Goal: Information Seeking & Learning: Learn about a topic

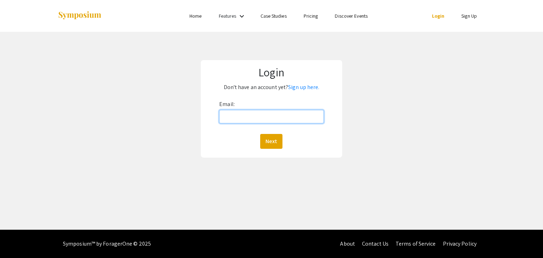
click at [266, 115] on input "Email:" at bounding box center [271, 116] width 104 height 13
type input "rounsevl@oregonstate.edu"
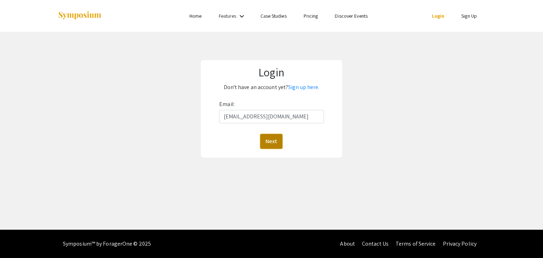
click at [267, 138] on button "Next" at bounding box center [271, 141] width 22 height 15
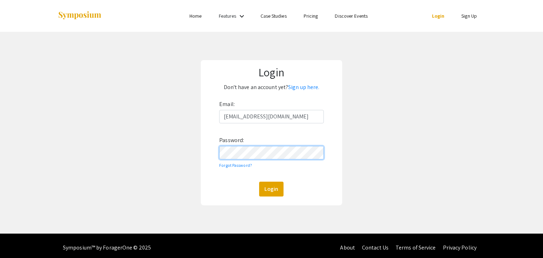
click at [259, 182] on button "Login" at bounding box center [271, 189] width 24 height 15
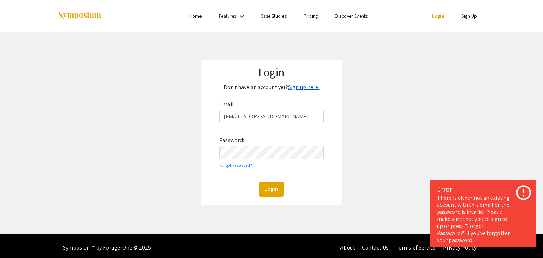
click at [310, 86] on link "Sign up here." at bounding box center [303, 86] width 31 height 7
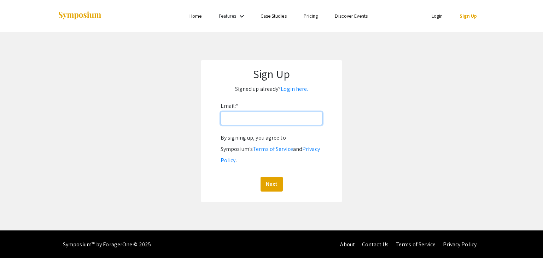
click at [297, 119] on input "Email: *" at bounding box center [272, 118] width 102 height 13
type input "rounsevl@oregonstate.edu"
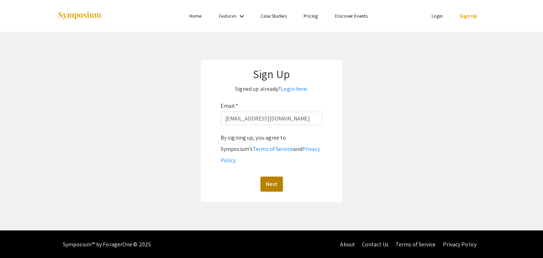
click at [266, 177] on button "Next" at bounding box center [271, 184] width 22 height 15
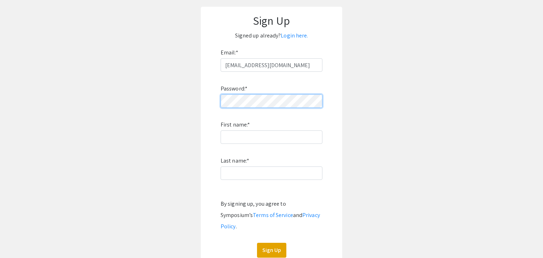
scroll to position [55, 0]
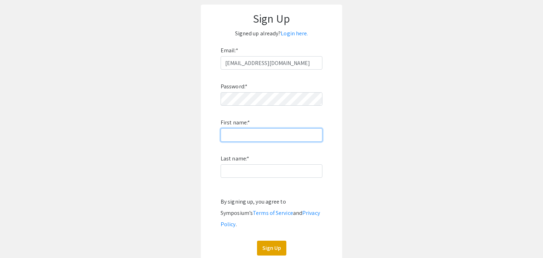
click at [246, 137] on input "First name: *" at bounding box center [272, 134] width 102 height 13
type input "Lillian"
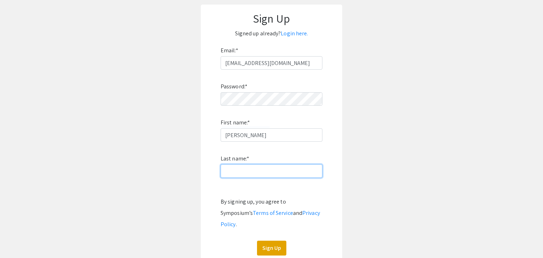
type input "Rounseville"
click at [264, 156] on div "Password: * First name: * Lillian Last name: * Rounseville By signing up, you a…" at bounding box center [272, 163] width 102 height 186
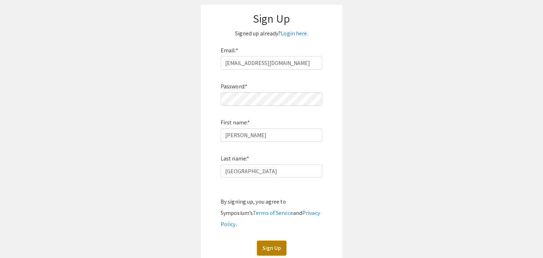
click at [268, 241] on button "Sign Up" at bounding box center [271, 248] width 29 height 15
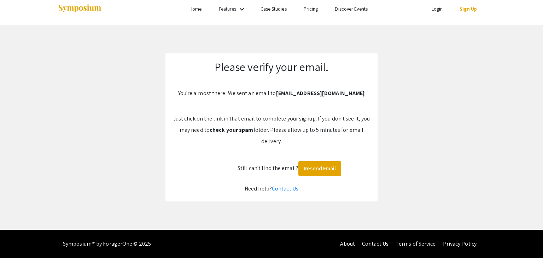
scroll to position [7, 0]
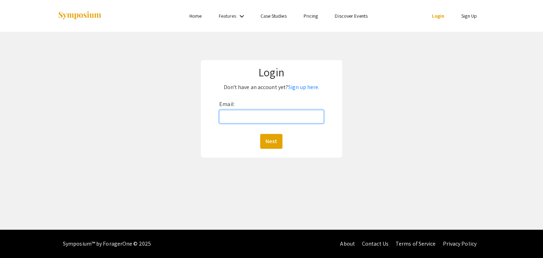
click at [275, 116] on input "Email:" at bounding box center [271, 116] width 104 height 13
type input "rounsevl@oregonstate.edu"
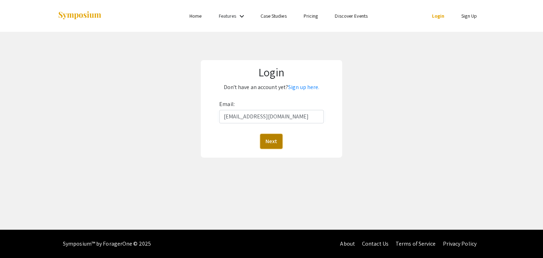
click at [274, 145] on button "Next" at bounding box center [271, 141] width 22 height 15
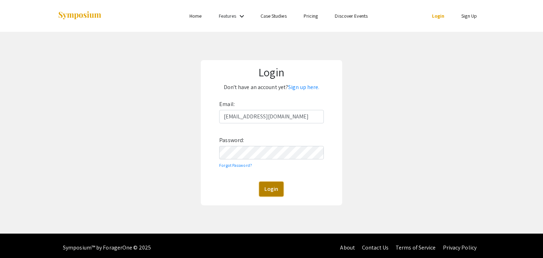
click at [276, 192] on button "Login" at bounding box center [271, 189] width 24 height 15
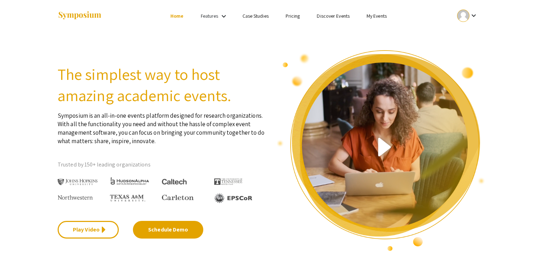
click at [332, 16] on link "Discover Events" at bounding box center [333, 16] width 33 height 6
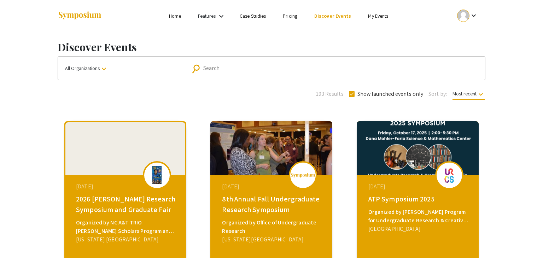
click at [206, 72] on div "Search" at bounding box center [339, 68] width 272 height 11
click at [222, 69] on input "Search" at bounding box center [339, 68] width 272 height 6
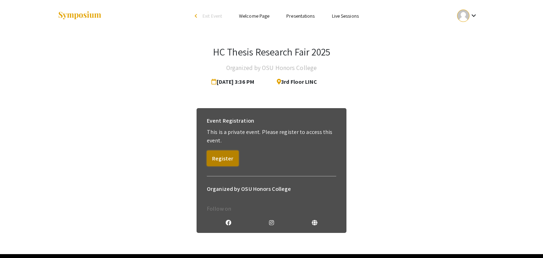
click at [225, 156] on button "Register" at bounding box center [223, 159] width 32 height 16
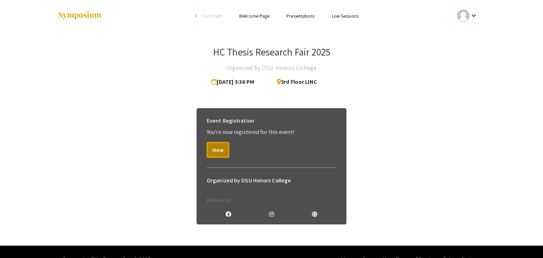
click at [225, 156] on button "View" at bounding box center [218, 150] width 22 height 16
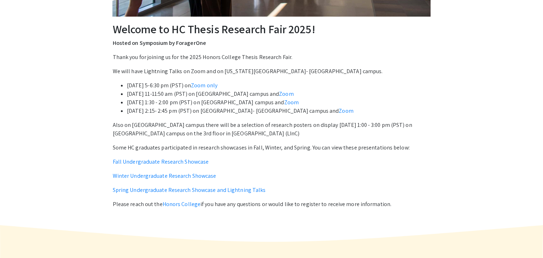
scroll to position [232, 0]
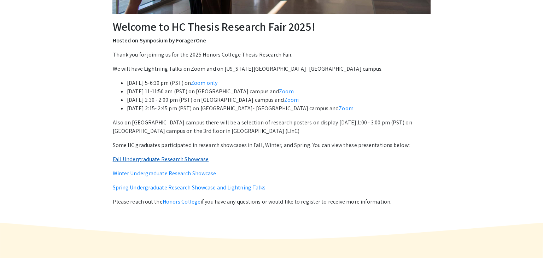
click at [174, 160] on link "Fall Undergraduate Research Showcase" at bounding box center [161, 159] width 96 height 7
click at [186, 175] on link "Winter Undergraduate Research Showcase" at bounding box center [165, 173] width 104 height 7
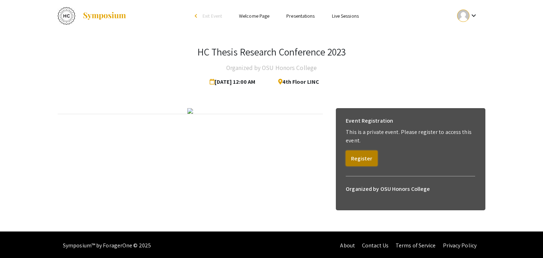
click at [358, 164] on button "Register" at bounding box center [362, 159] width 32 height 16
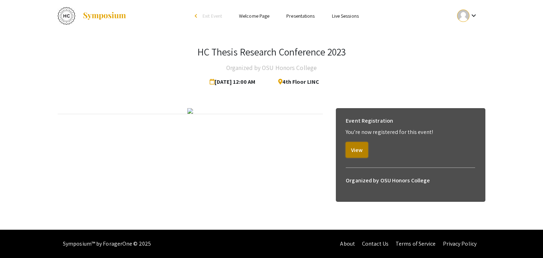
click at [361, 150] on button "View" at bounding box center [357, 150] width 22 height 16
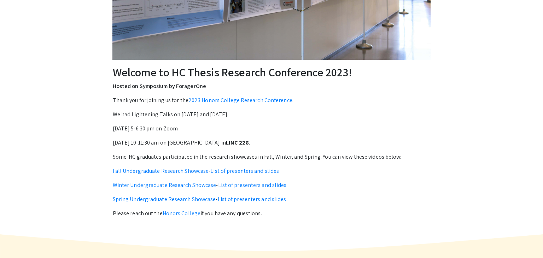
scroll to position [190, 0]
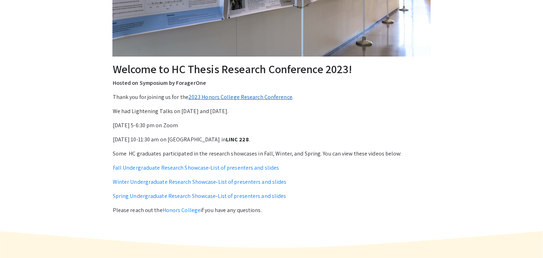
click at [246, 99] on link "2023 Honors College Research Conference" at bounding box center [240, 96] width 104 height 7
click at [238, 97] on link "2023 Honors College Research Conference" at bounding box center [240, 96] width 104 height 7
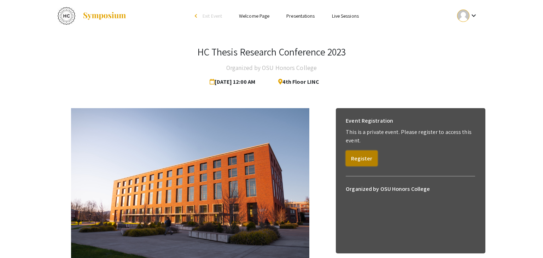
click at [355, 162] on button "Register" at bounding box center [362, 159] width 32 height 16
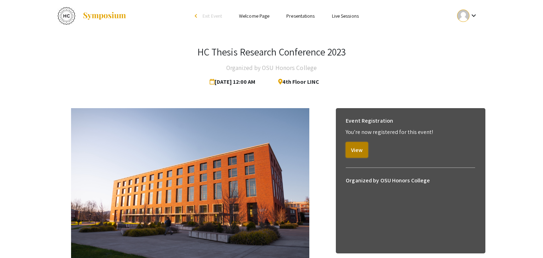
click at [360, 148] on button "View" at bounding box center [357, 150] width 22 height 16
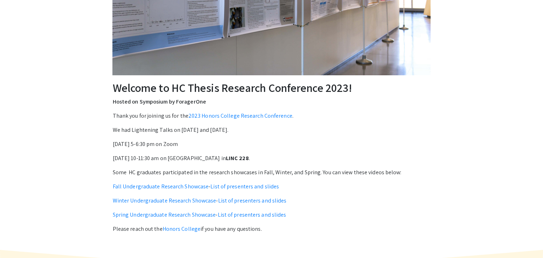
scroll to position [168, 0]
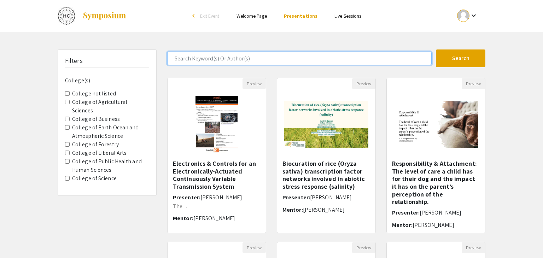
click at [238, 59] on input "Search Keyword(s) Or Author(s)" at bounding box center [299, 58] width 264 height 13
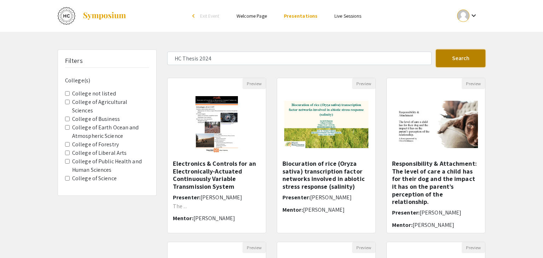
click at [388, 51] on button "Search" at bounding box center [460, 58] width 49 height 18
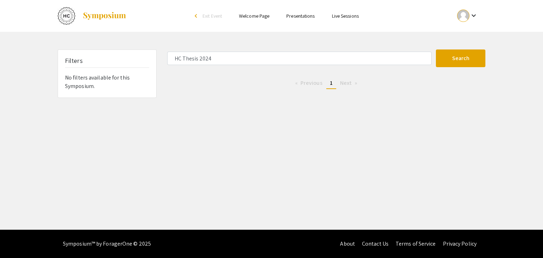
click at [336, 86] on li "Next page" at bounding box center [348, 83] width 24 height 11
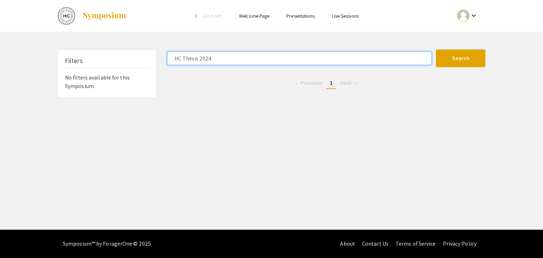
click at [212, 57] on input "HC Thesis 2024" at bounding box center [299, 58] width 264 height 13
click at [388, 49] on button "Search" at bounding box center [460, 58] width 49 height 18
click at [214, 56] on input "HC Thesis 2025" at bounding box center [299, 58] width 264 height 13
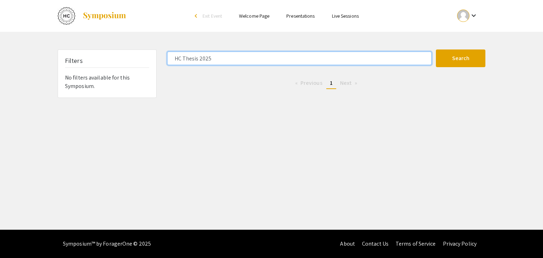
click at [214, 56] on input "HC Thesis 2025" at bounding box center [299, 58] width 264 height 13
click at [388, 49] on button "Search" at bounding box center [460, 58] width 49 height 18
type input "HC Thesis 2024"
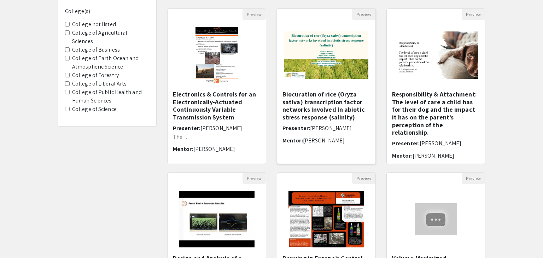
scroll to position [70, 0]
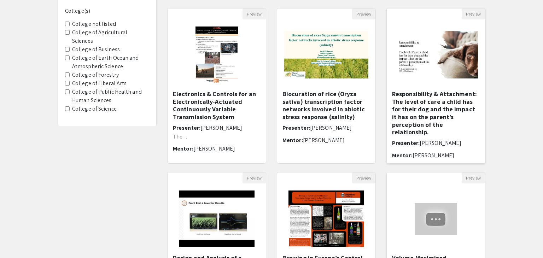
click at [455, 121] on h5 "Responsibility & Attachment: The level of care a child has for their dog and th…" at bounding box center [436, 113] width 88 height 46
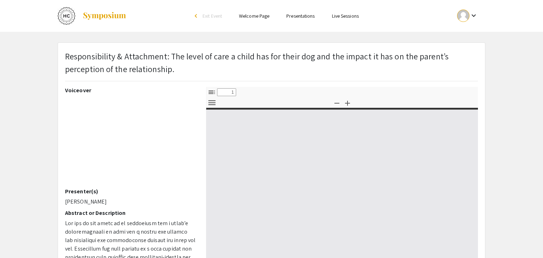
select select "custom"
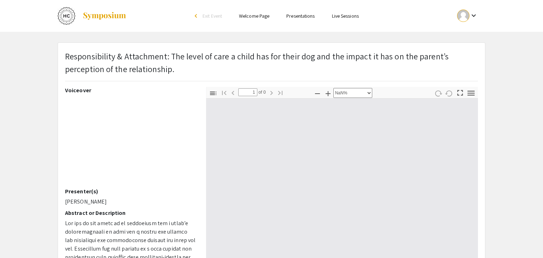
type input "0"
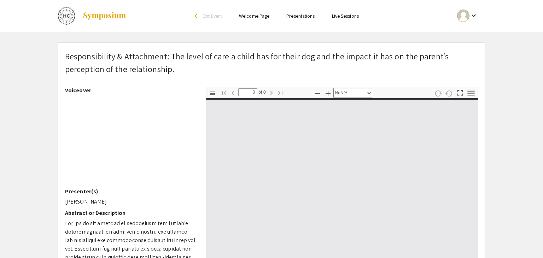
select select "auto"
type input "1"
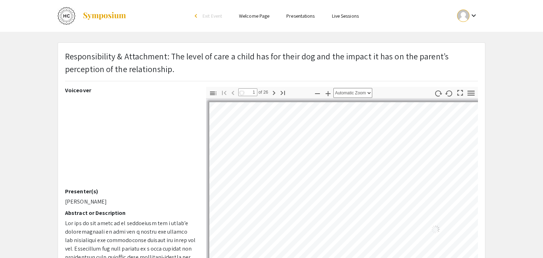
select select "auto"
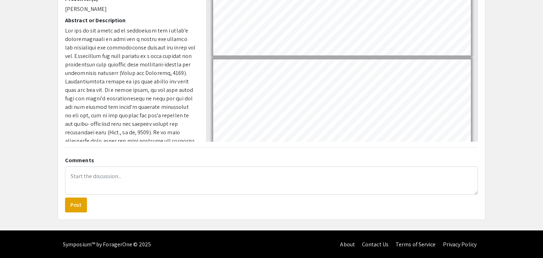
scroll to position [649, 0]
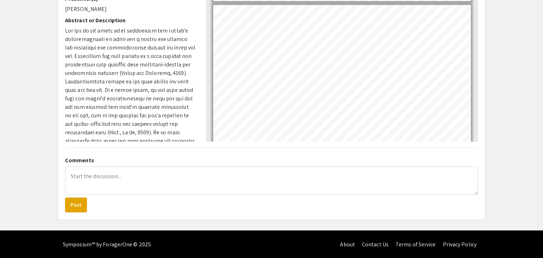
type input "1"
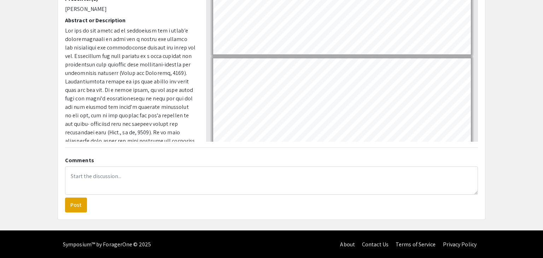
scroll to position [0, 0]
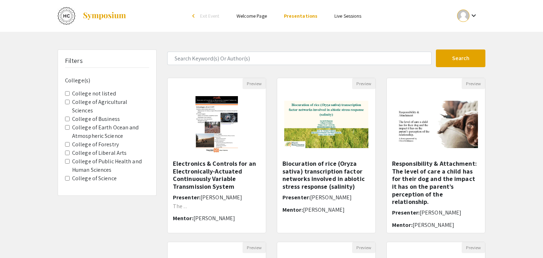
click at [69, 142] on Forestry "College of Forestry" at bounding box center [67, 144] width 5 height 5
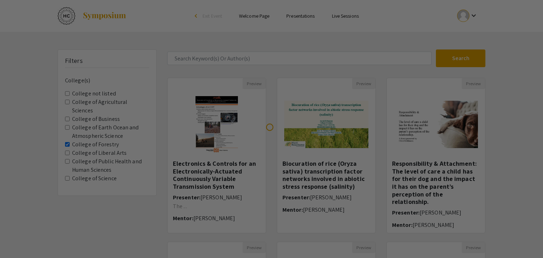
click at [67, 101] on Sciences "College of Agricultural Sciences" at bounding box center [67, 102] width 5 height 5
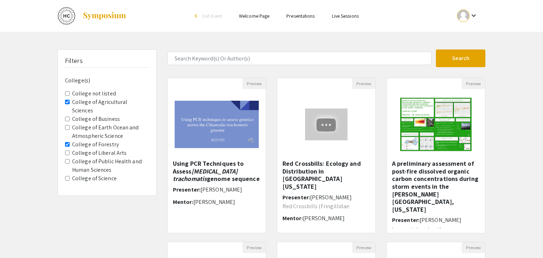
click at [68, 101] on Sciences "College of Agricultural Sciences" at bounding box center [67, 102] width 5 height 5
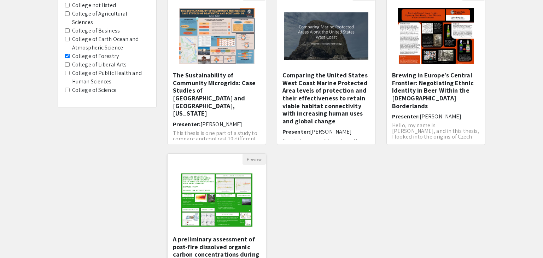
scroll to position [86, 0]
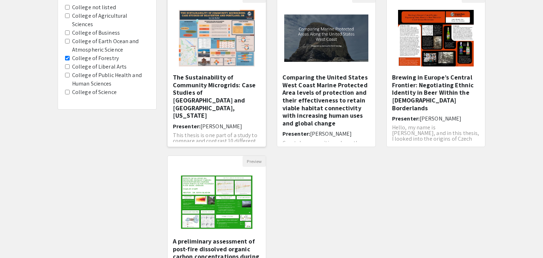
click at [205, 64] on img "Open Presentation <p>The Sustainability of Community Microgrids: Case Studies o…" at bounding box center [216, 38] width 89 height 71
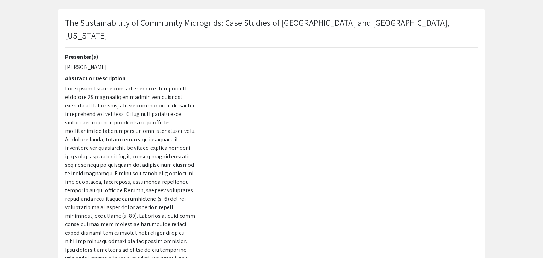
scroll to position [32, 0]
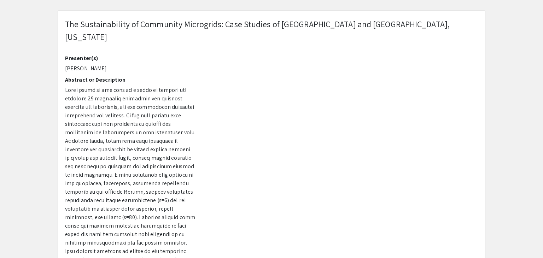
click at [178, 27] on p "The Sustainability of Community Microgrids: Case Studies of Beaverton and Portl…" at bounding box center [271, 30] width 413 height 25
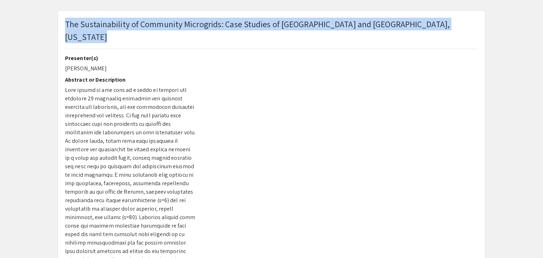
copy p "The Sustainability of Community Microgrids: Case Studies of Beaverton and Portl…"
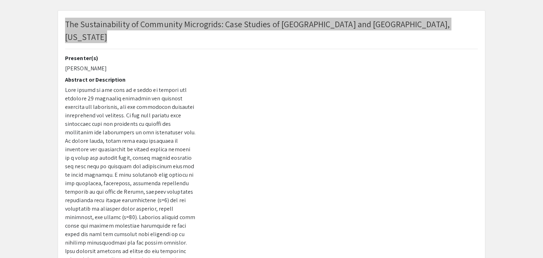
scroll to position [0, 0]
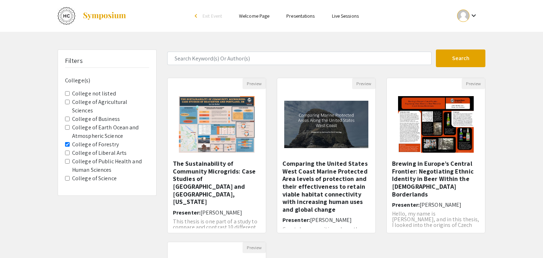
scroll to position [86, 0]
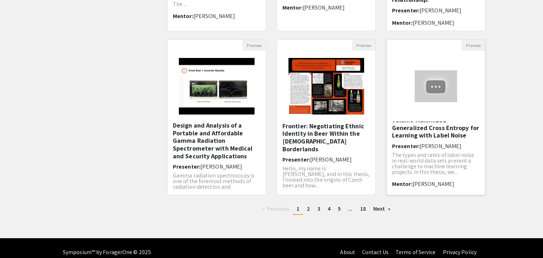
scroll to position [202, 0]
click at [309, 205] on span "2" at bounding box center [308, 208] width 3 height 7
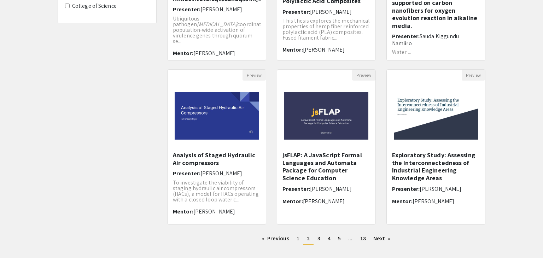
scroll to position [173, 0]
click at [321, 239] on link "page 3" at bounding box center [319, 238] width 10 height 11
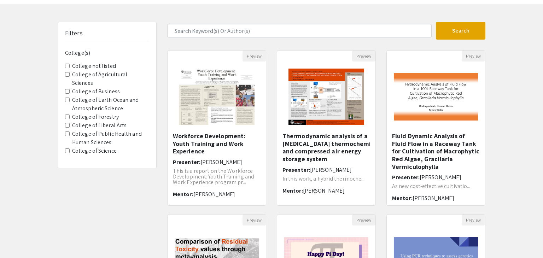
scroll to position [28, 0]
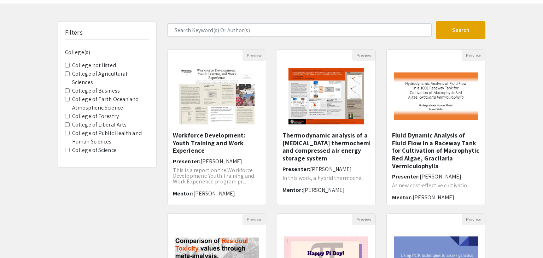
click at [499, 45] on div "Filters College(s) College not listed College of Agricultural Sciences College …" at bounding box center [271, 207] width 543 height 373
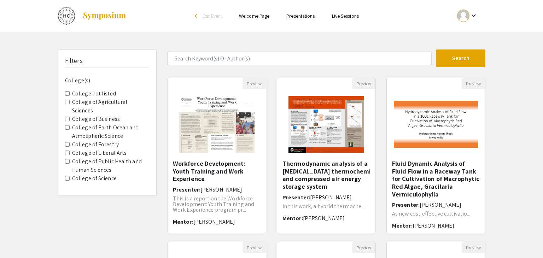
scroll to position [210, 0]
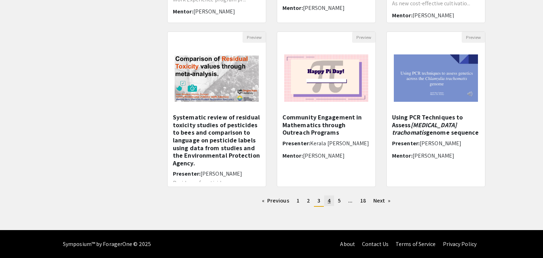
click at [331, 204] on link "page 4" at bounding box center [329, 200] width 10 height 11
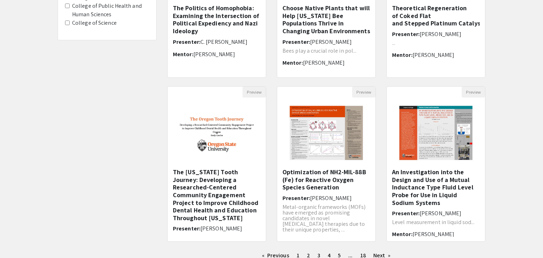
scroll to position [210, 0]
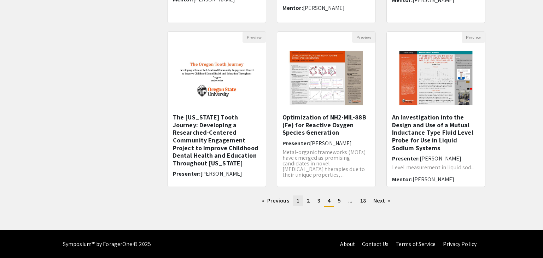
click at [297, 201] on span "1" at bounding box center [298, 200] width 3 height 7
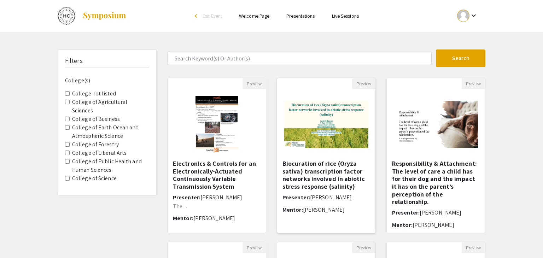
click at [322, 211] on span "[PERSON_NAME]" at bounding box center [324, 209] width 42 height 7
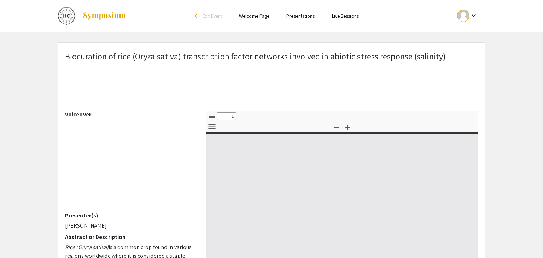
select select "custom"
type input "0"
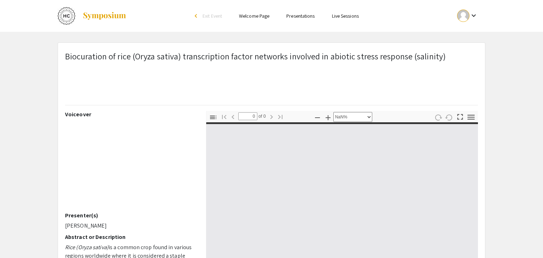
select select "auto"
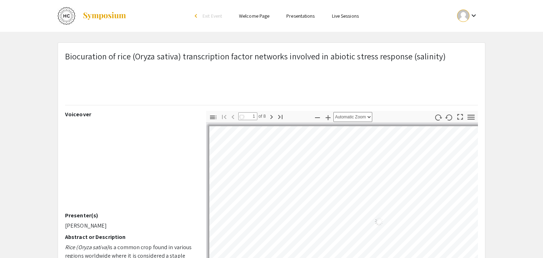
scroll to position [197, 0]
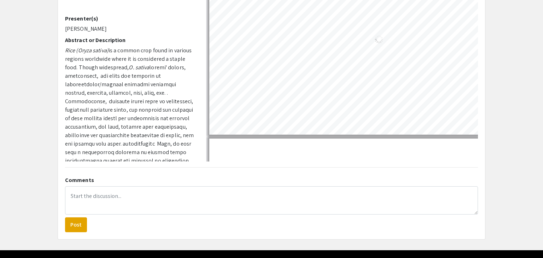
type input "1"
select select "auto"
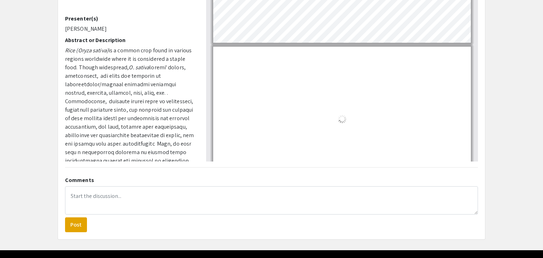
scroll to position [4, 0]
